Goal: Task Accomplishment & Management: Complete application form

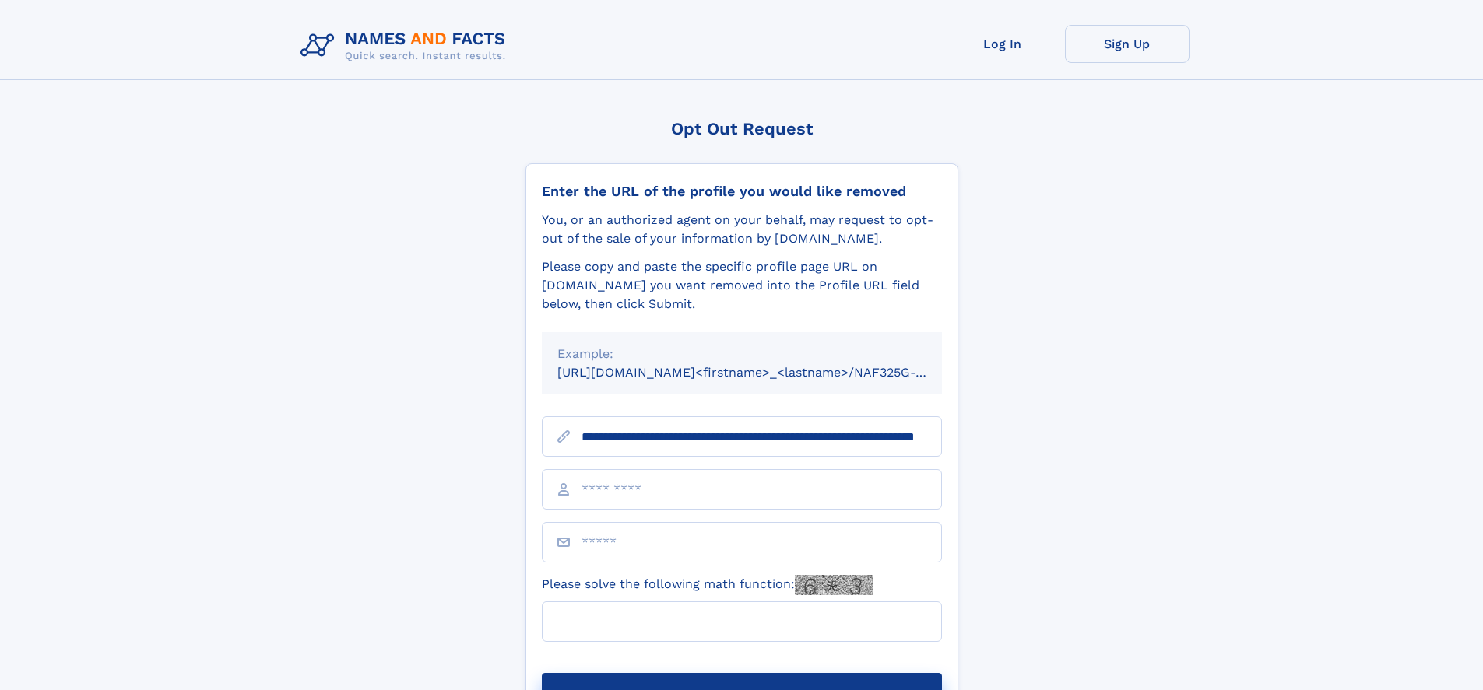
scroll to position [0, 153]
type input "**********"
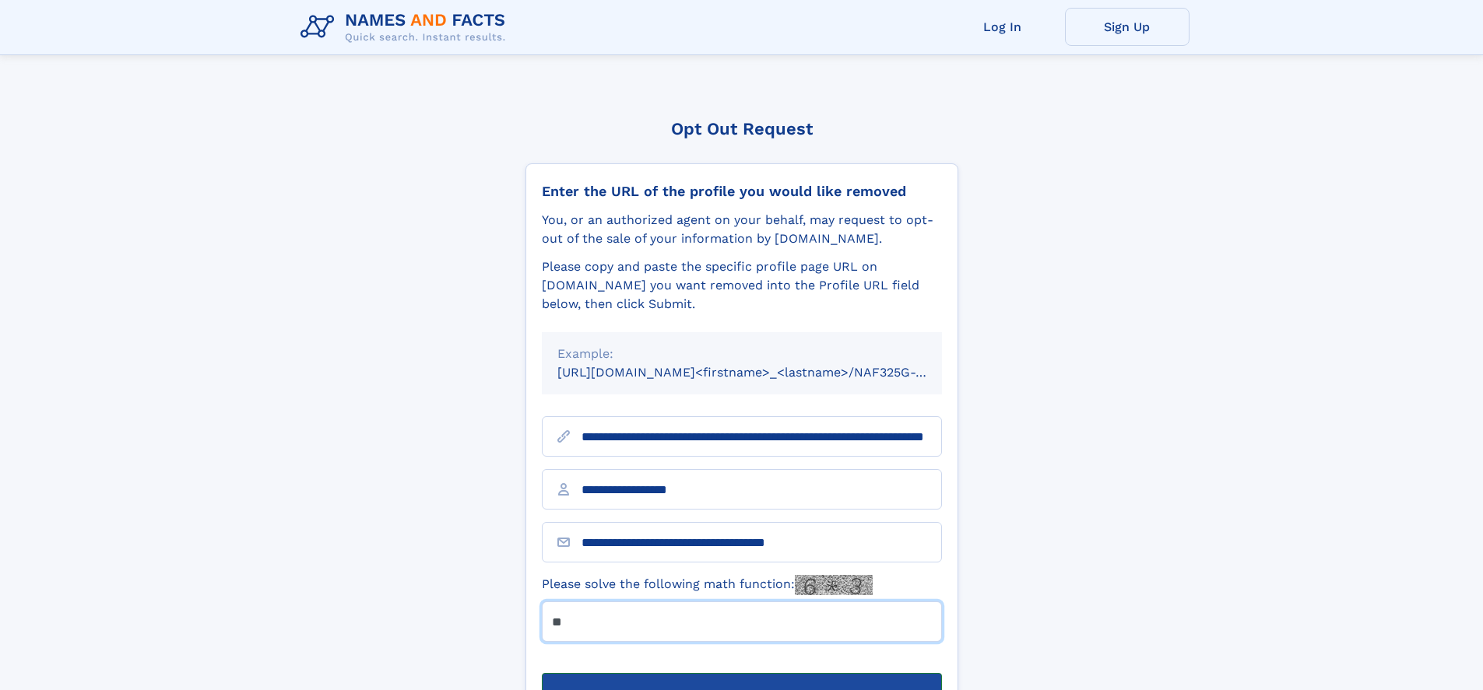
type input "**"
click at [741, 673] on button "Submit Opt Out Request" at bounding box center [742, 698] width 400 height 50
